Goal: Task Accomplishment & Management: Manage account settings

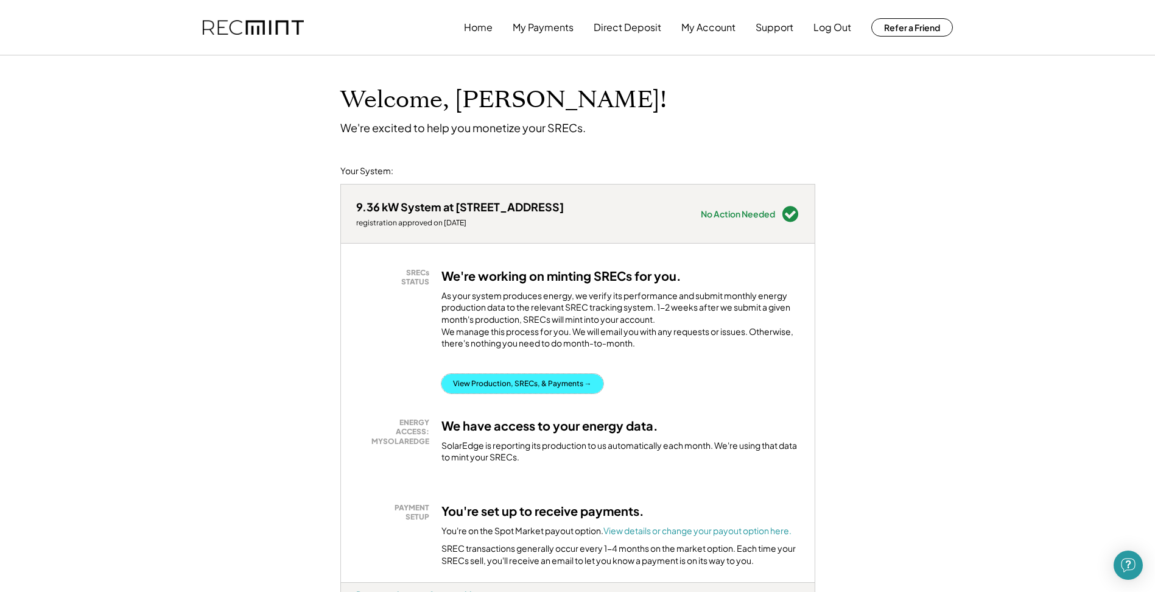
click at [516, 393] on button "View Production, SRECs, & Payments →" at bounding box center [522, 383] width 162 height 19
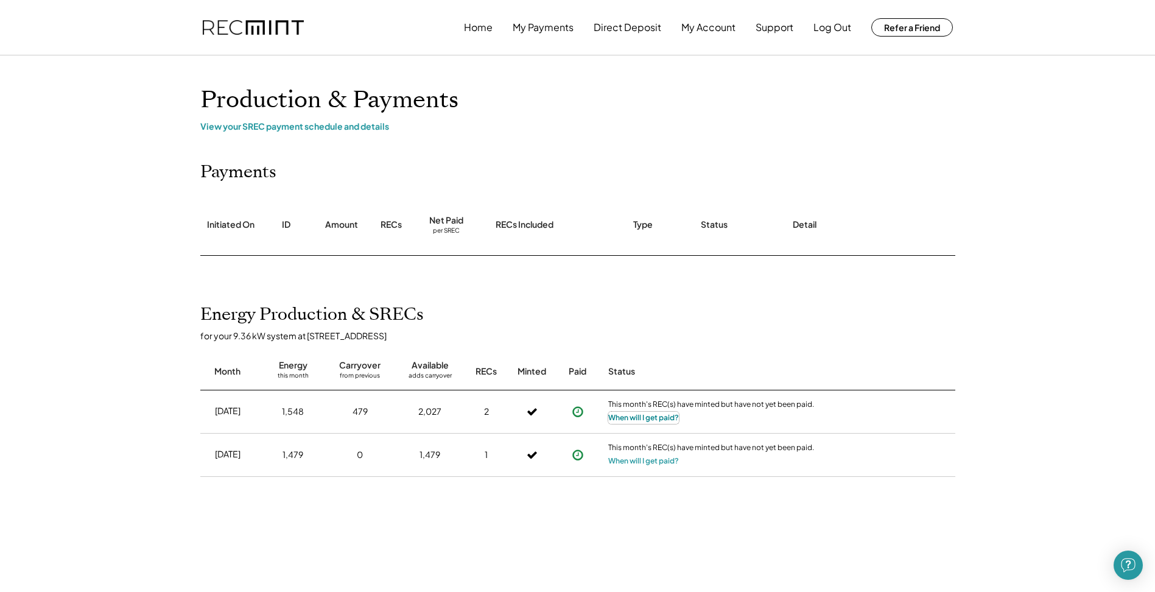
click at [644, 419] on button "When will I get paid?" at bounding box center [643, 418] width 71 height 12
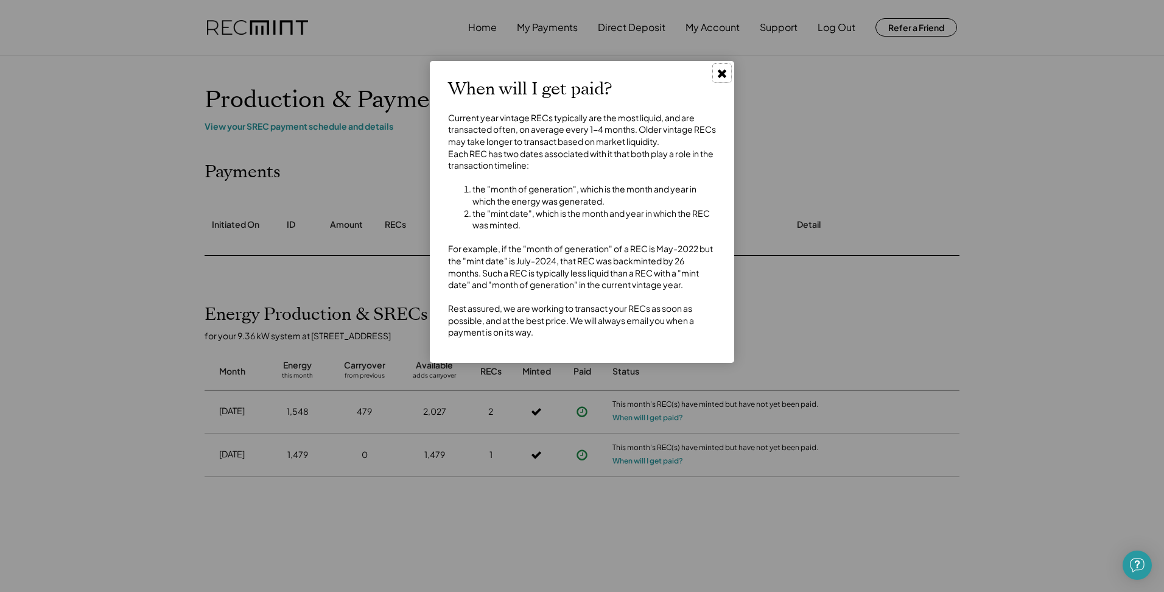
click at [723, 75] on use at bounding box center [722, 73] width 9 height 9
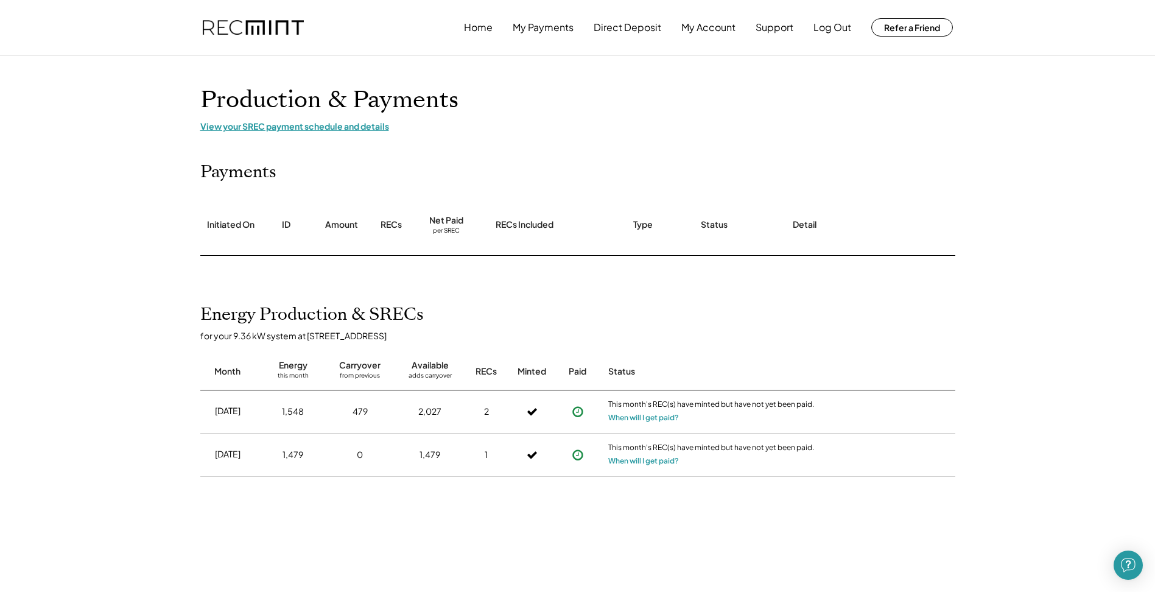
click at [277, 127] on div "View your SREC payment schedule and details" at bounding box center [577, 126] width 755 height 11
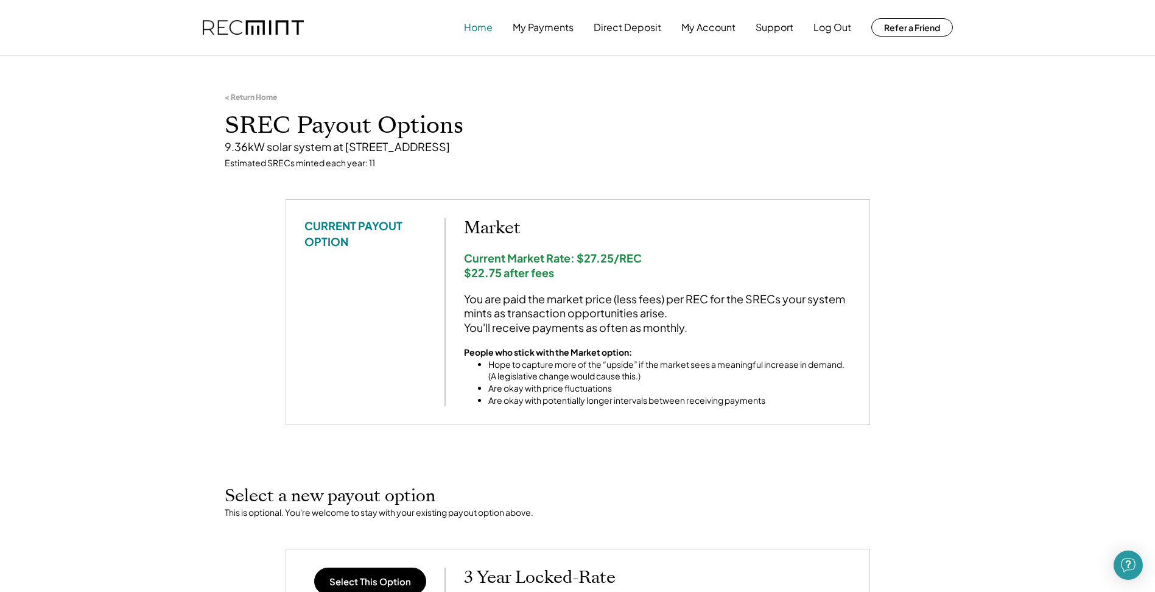
click at [480, 32] on button "Home" at bounding box center [478, 27] width 29 height 24
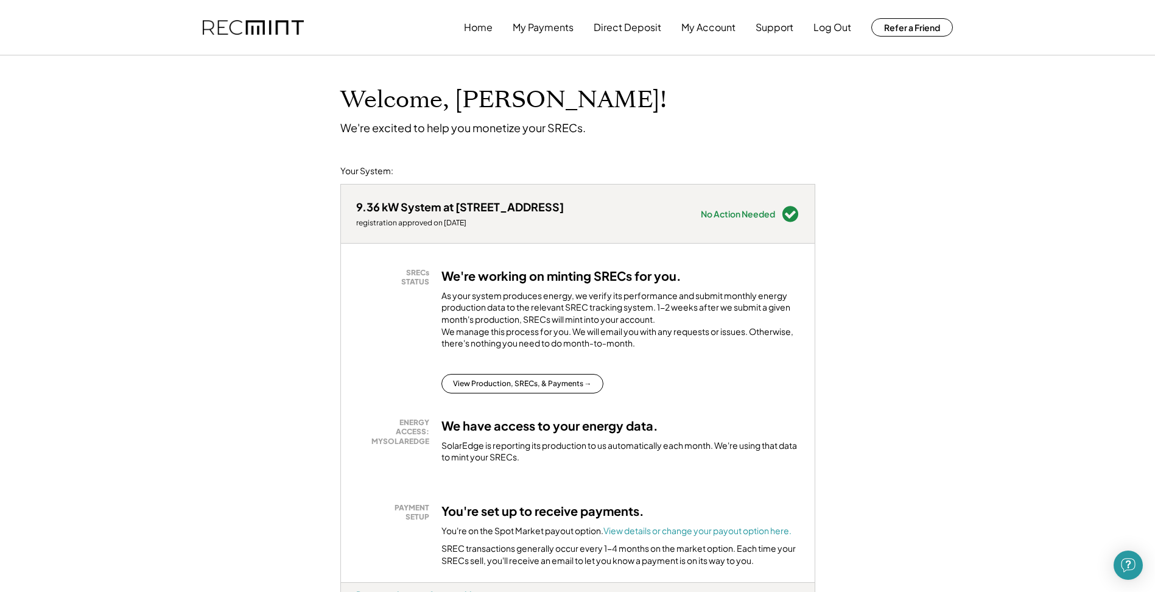
click at [516, 390] on button "View Production, SRECs, & Payments →" at bounding box center [522, 383] width 162 height 19
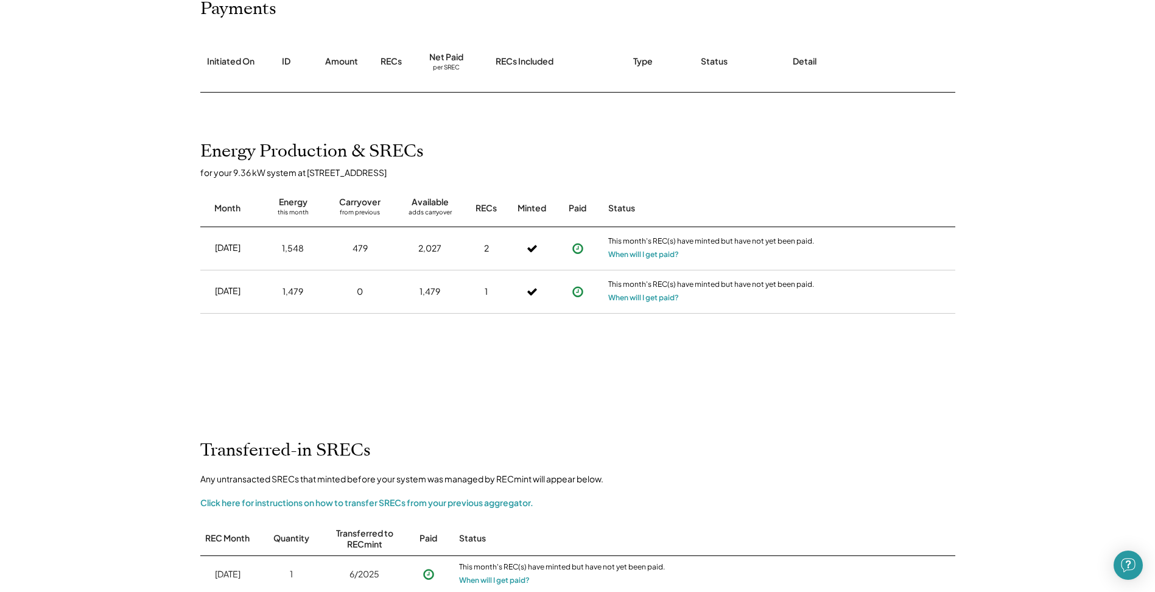
scroll to position [112, 0]
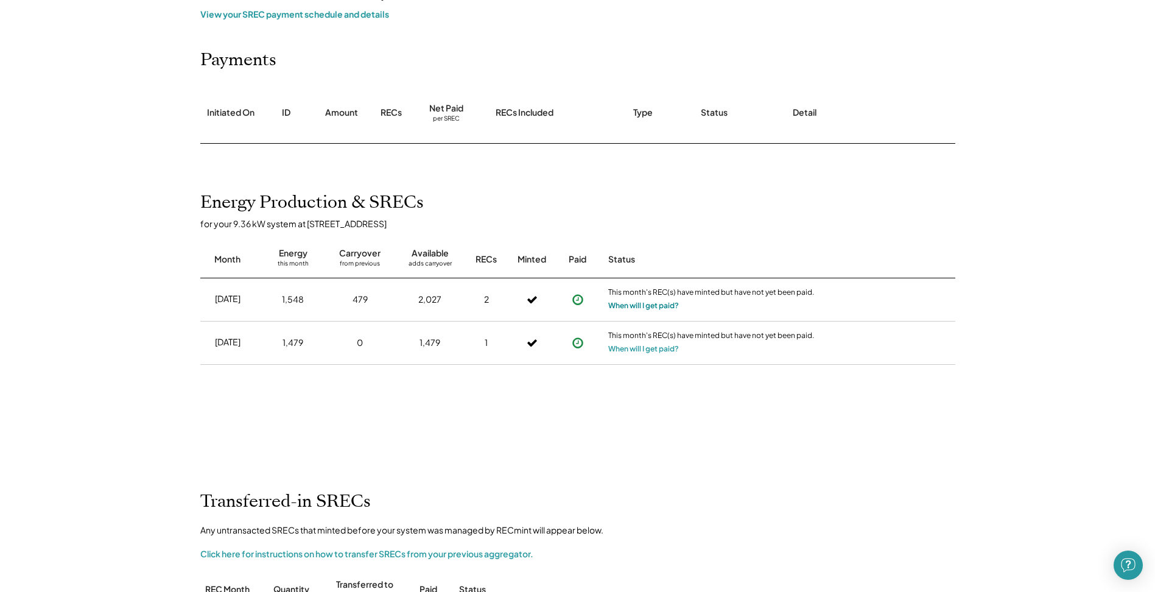
click at [638, 304] on button "When will I get paid?" at bounding box center [643, 306] width 71 height 12
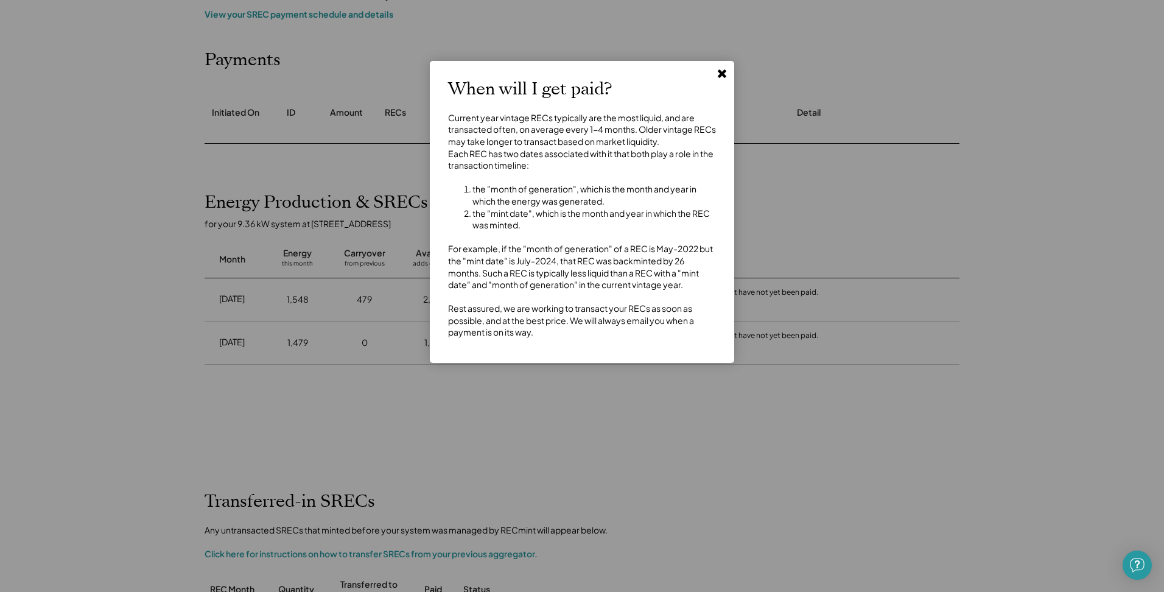
click at [725, 76] on use at bounding box center [722, 73] width 9 height 9
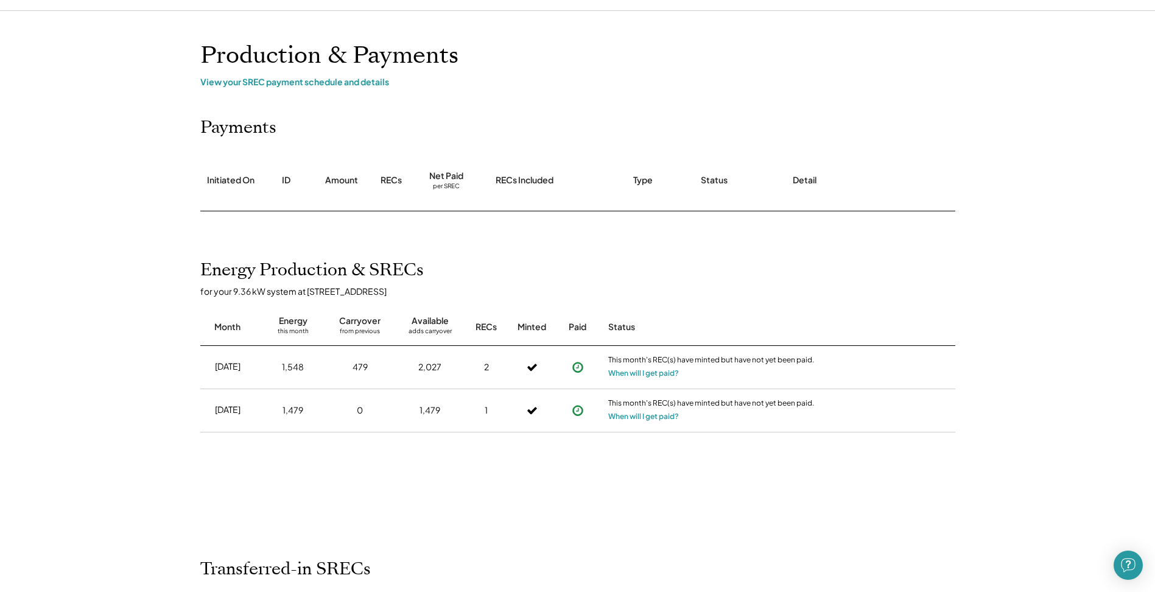
scroll to position [0, 0]
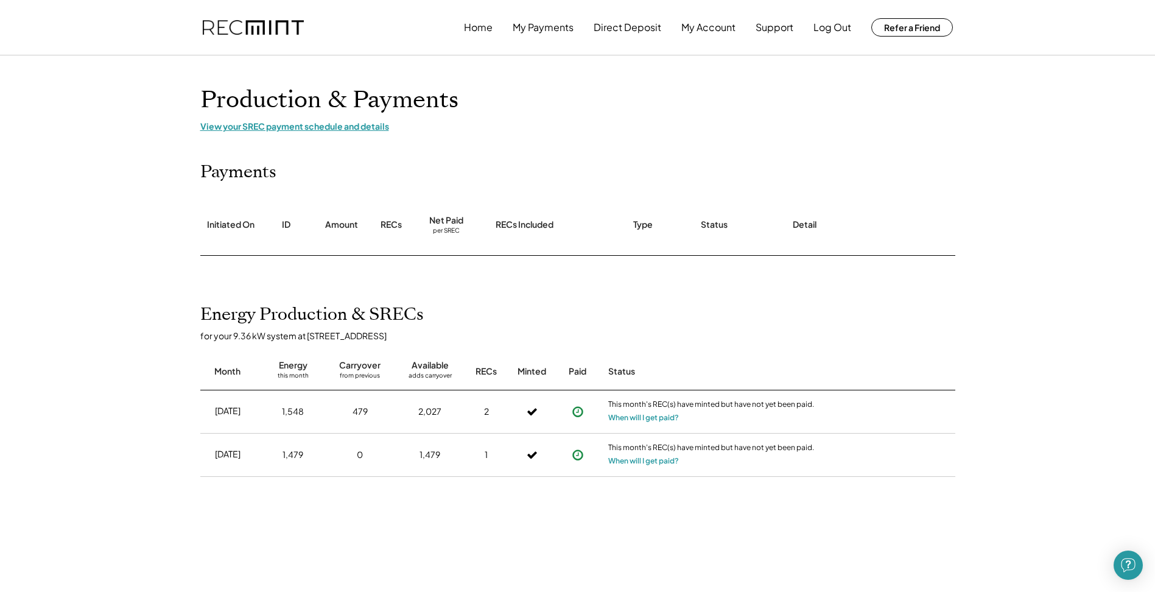
click at [370, 127] on div "View your SREC payment schedule and details" at bounding box center [577, 126] width 755 height 11
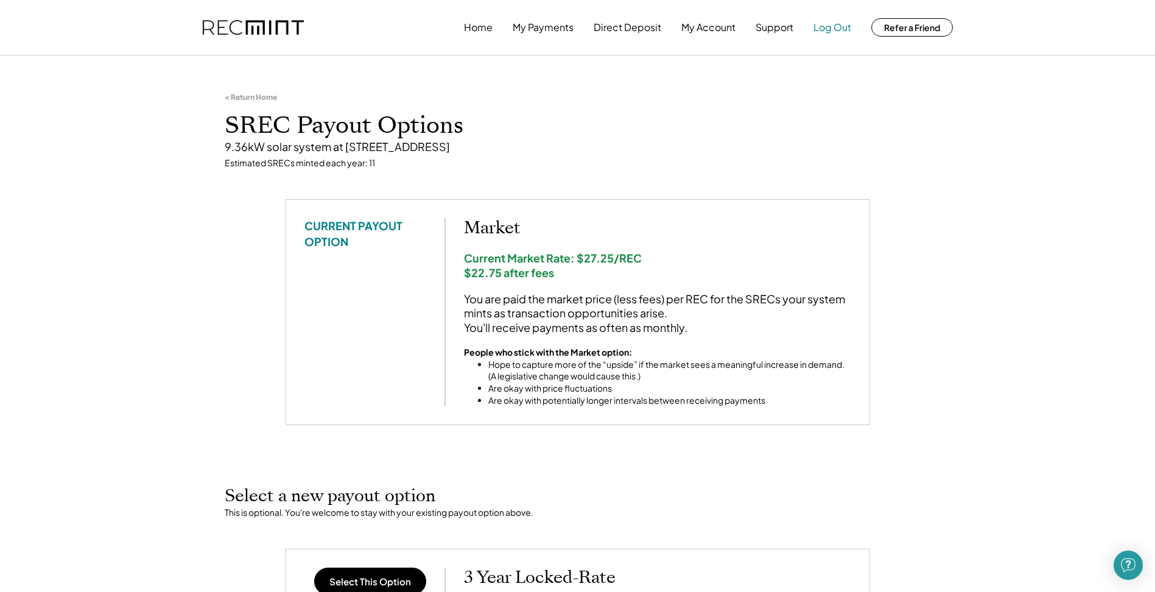
click at [829, 29] on button "Log Out" at bounding box center [832, 27] width 38 height 24
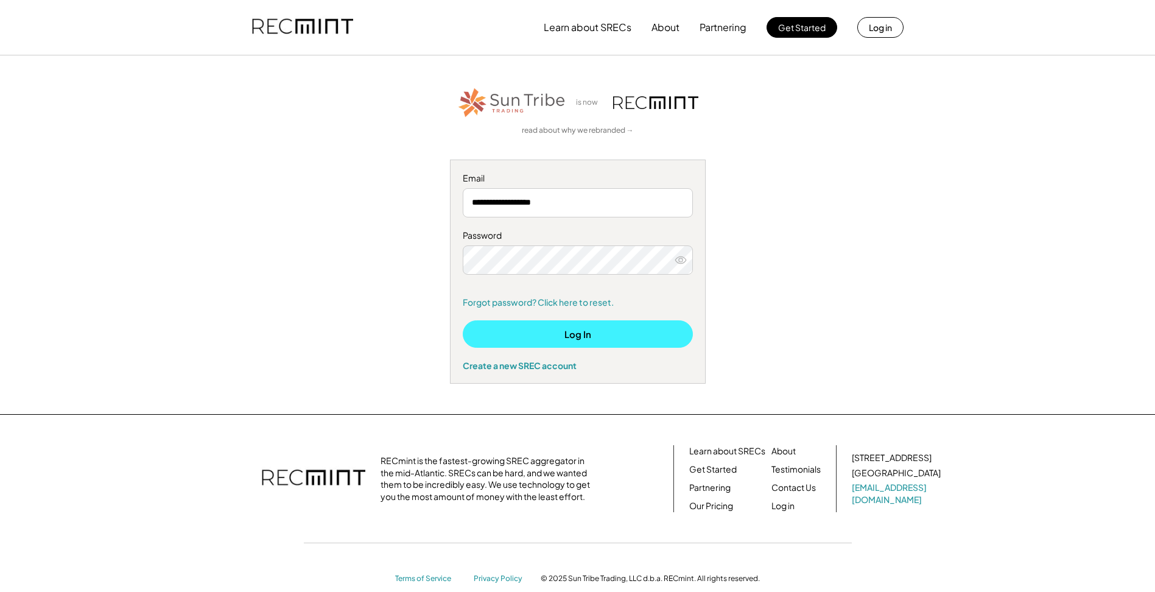
click at [542, 325] on button "Log In" at bounding box center [578, 333] width 230 height 27
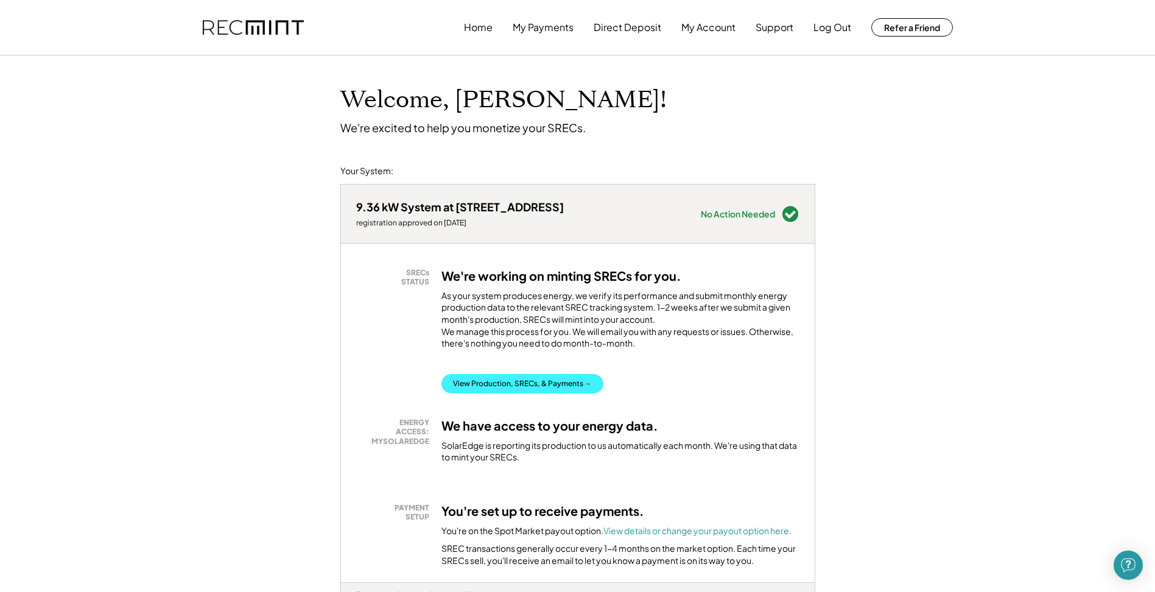
click at [525, 393] on button "View Production, SRECs, & Payments →" at bounding box center [522, 383] width 162 height 19
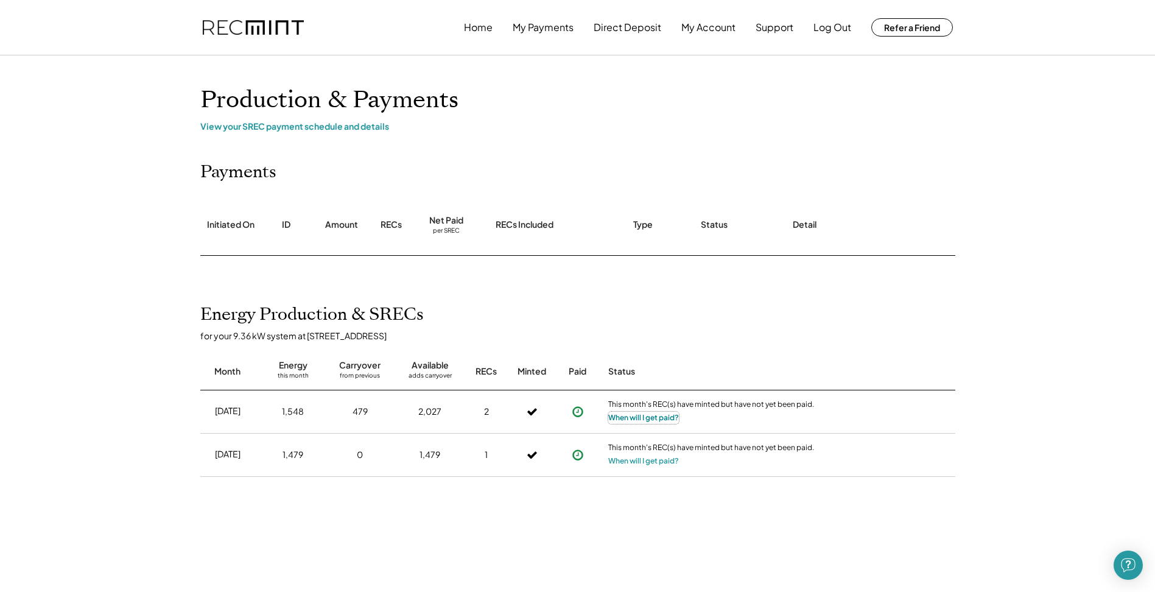
click at [630, 418] on button "When will I get paid?" at bounding box center [643, 418] width 71 height 12
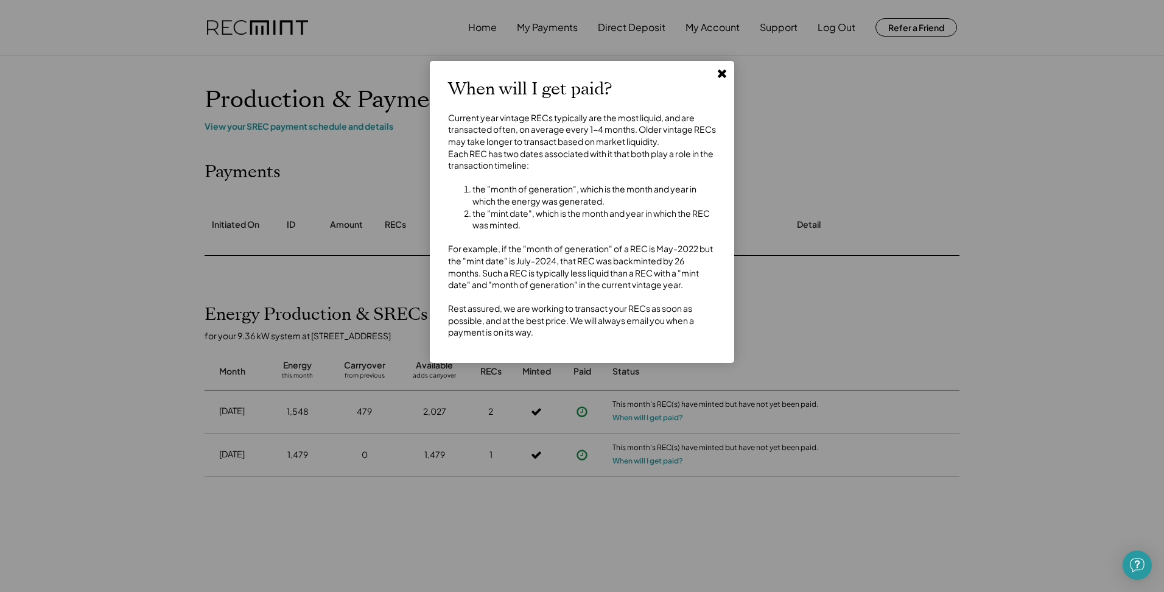
click at [721, 72] on use at bounding box center [722, 73] width 9 height 9
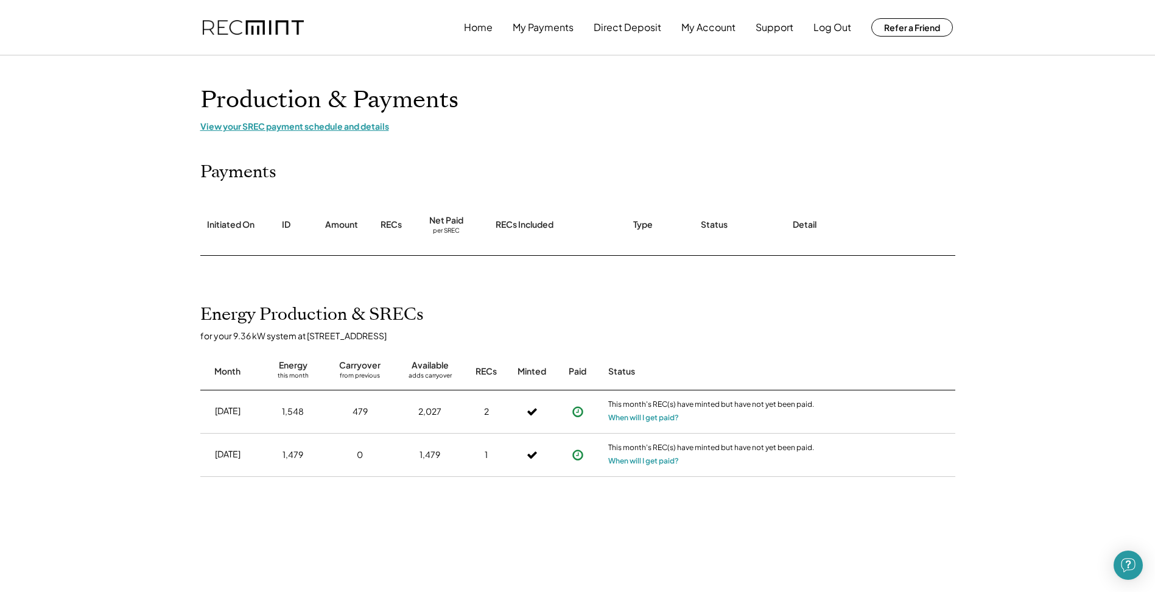
click at [270, 130] on div "View your SREC payment schedule and details" at bounding box center [577, 126] width 755 height 11
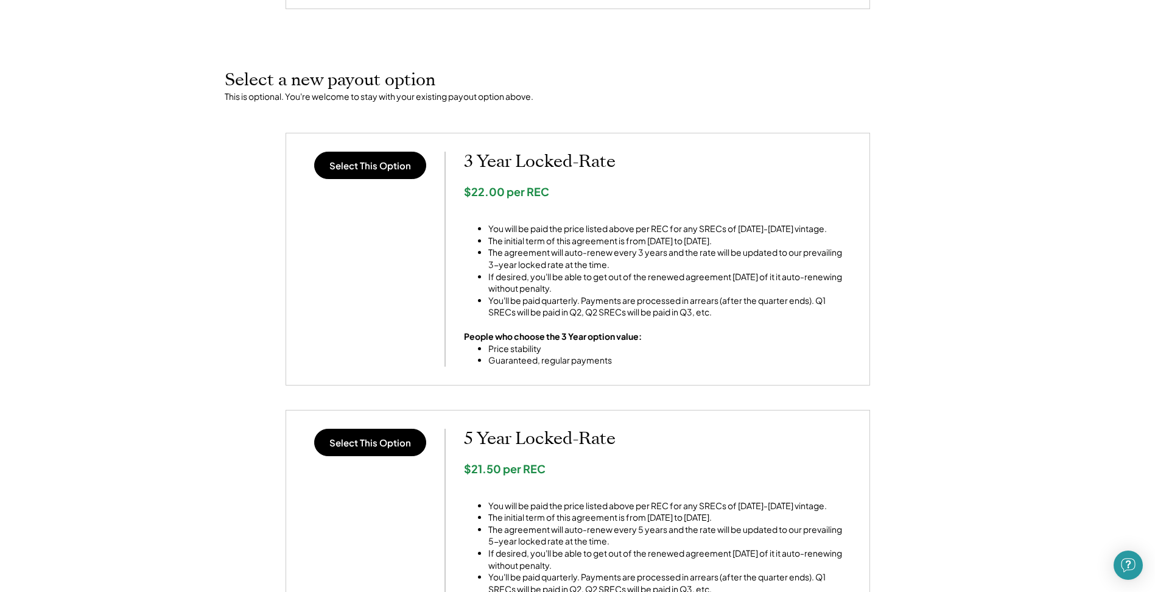
scroll to position [406, 0]
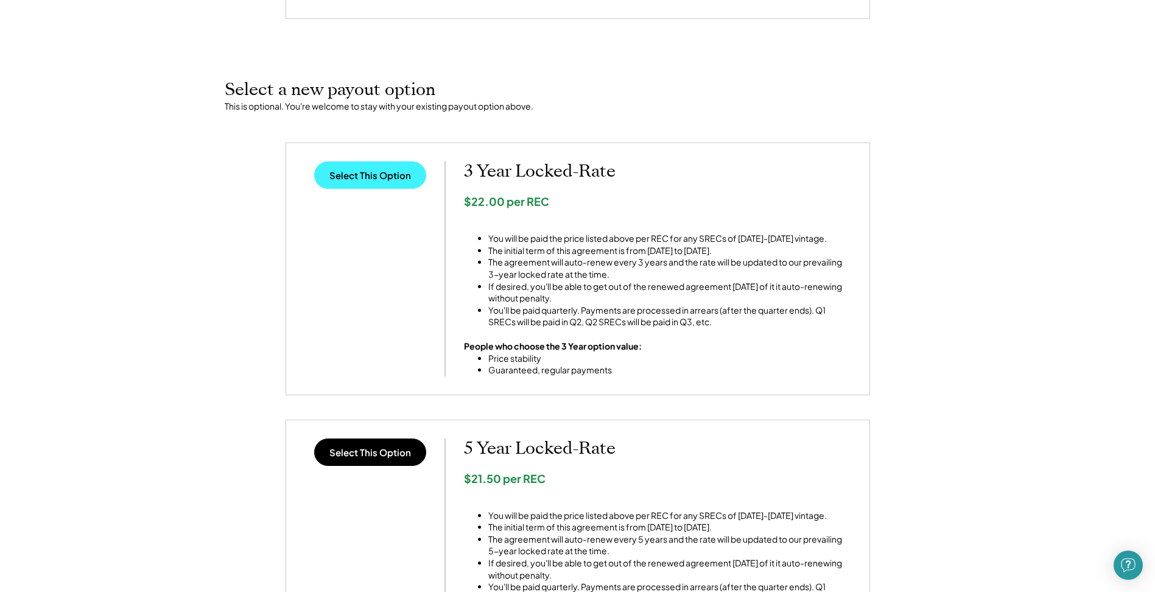
click at [375, 176] on button "Select This Option" at bounding box center [370, 174] width 112 height 27
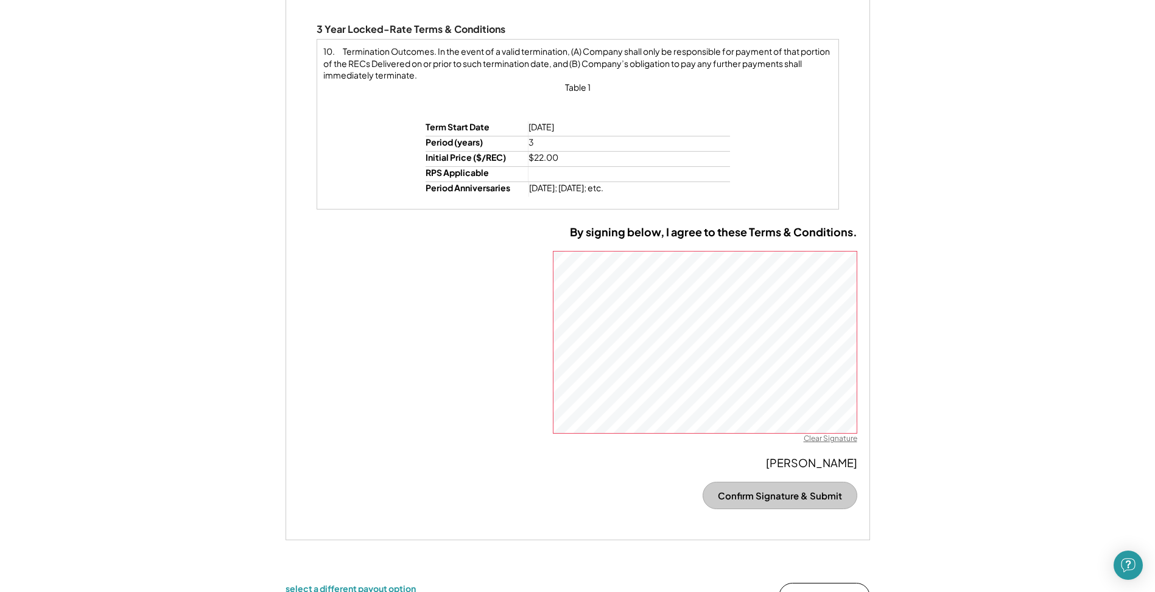
scroll to position [812, 0]
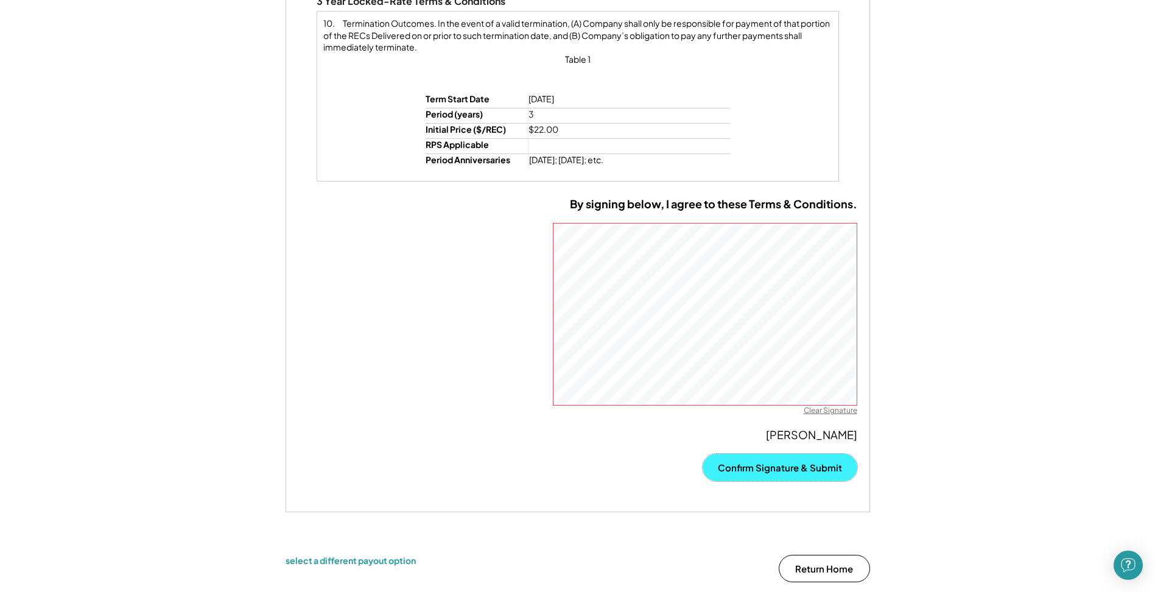
click at [756, 460] on button "Confirm Signature & Submit" at bounding box center [780, 467] width 155 height 27
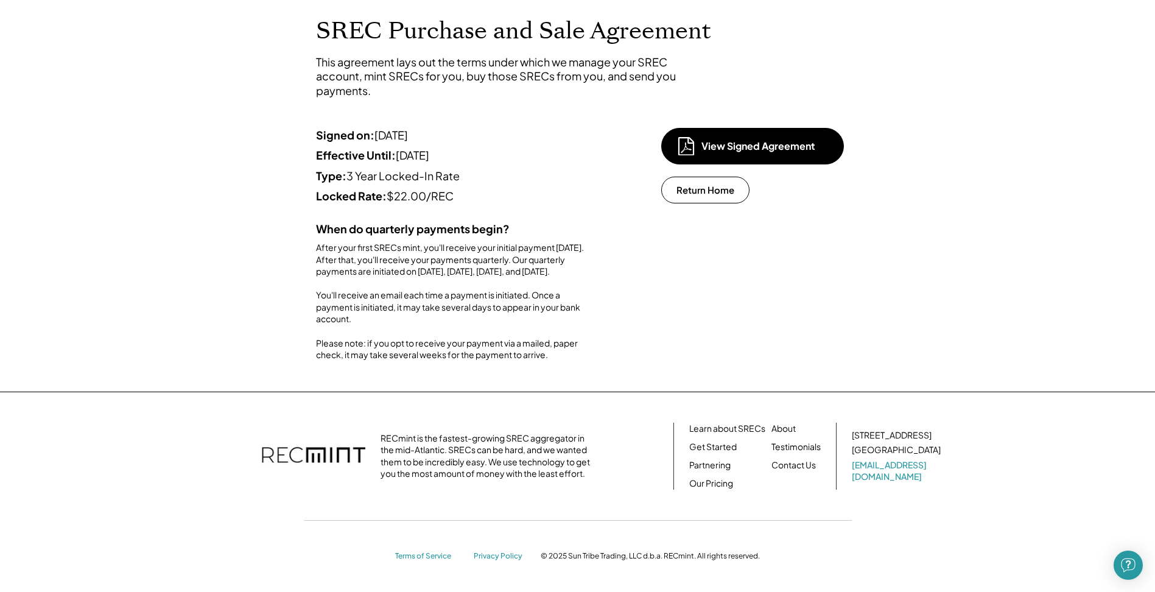
scroll to position [104, 0]
click at [715, 177] on button "Return Home" at bounding box center [705, 190] width 88 height 27
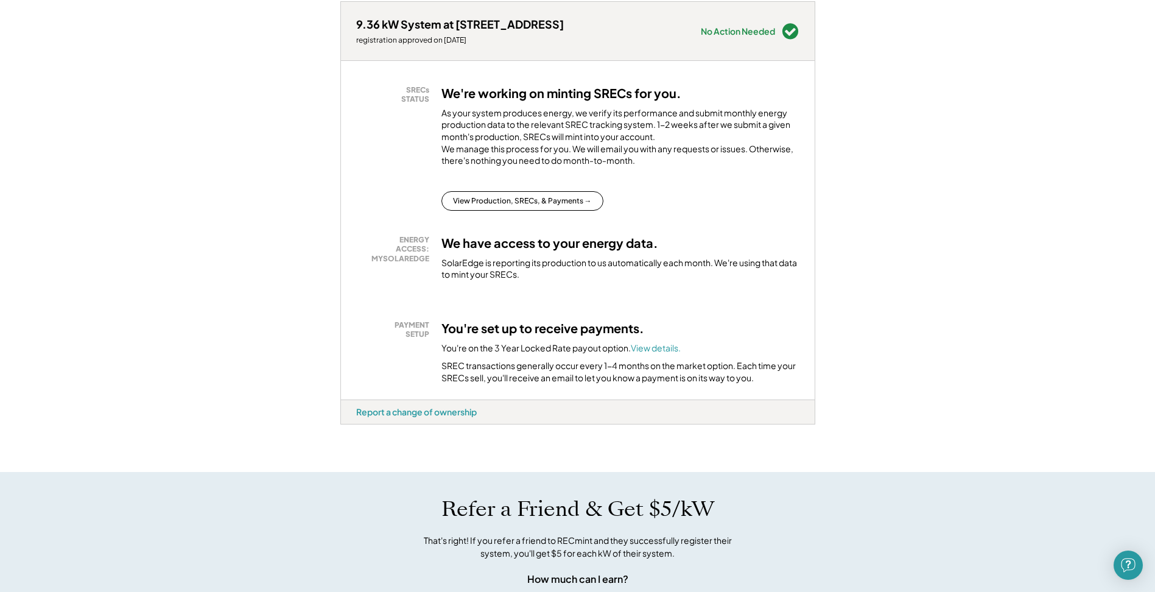
scroll to position [203, 0]
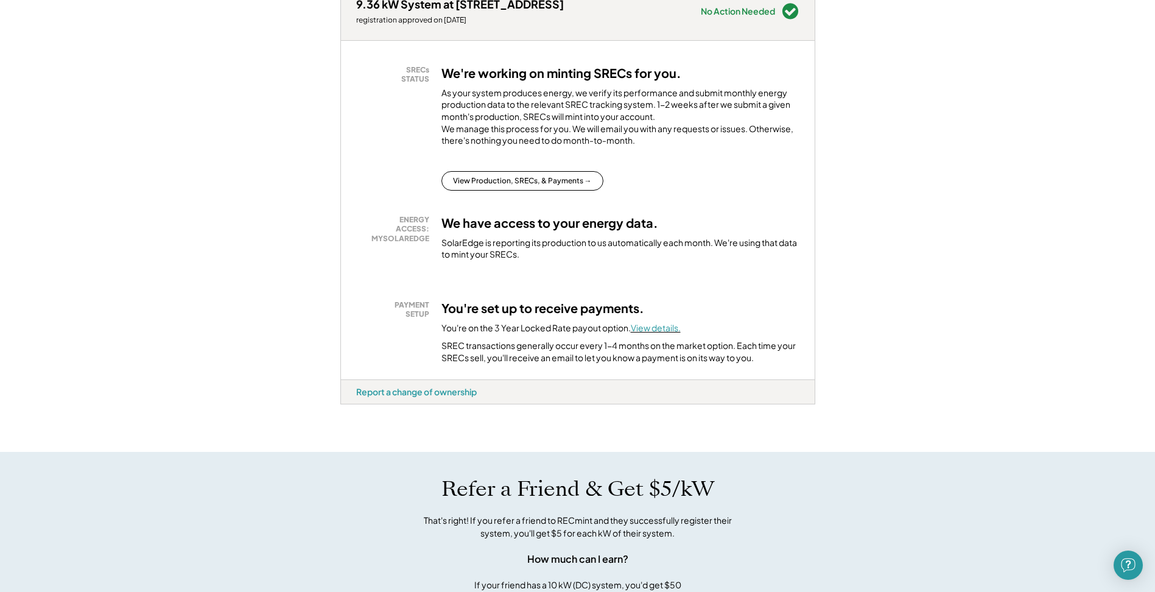
click at [653, 333] on font "View details." at bounding box center [656, 327] width 50 height 11
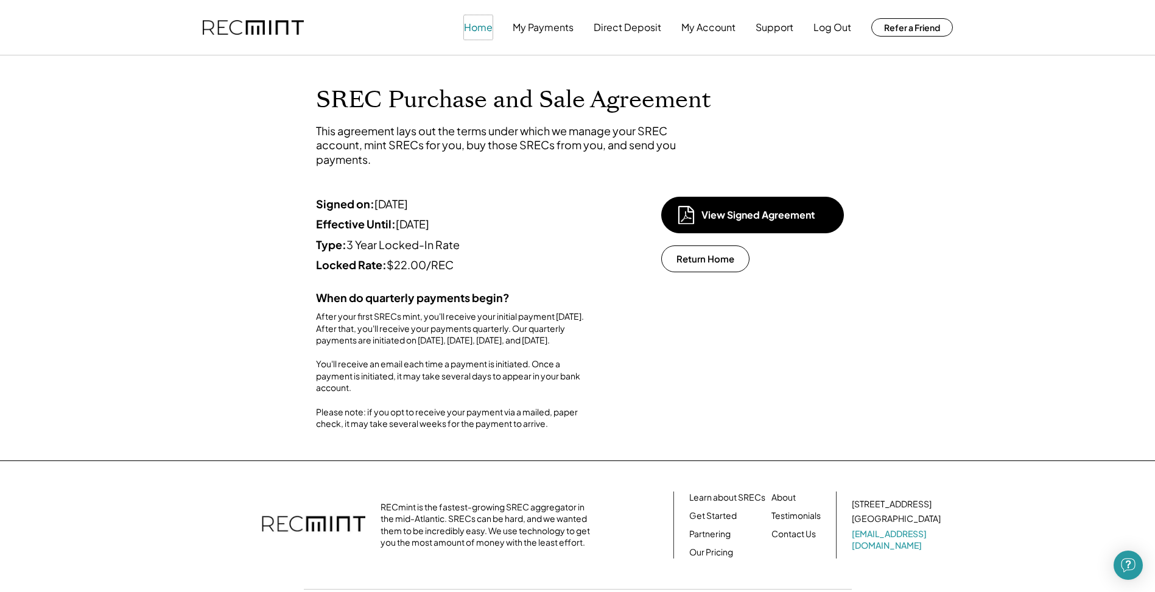
click at [476, 33] on button "Home" at bounding box center [478, 27] width 29 height 24
